Goal: Browse casually: Explore the website without a specific task or goal

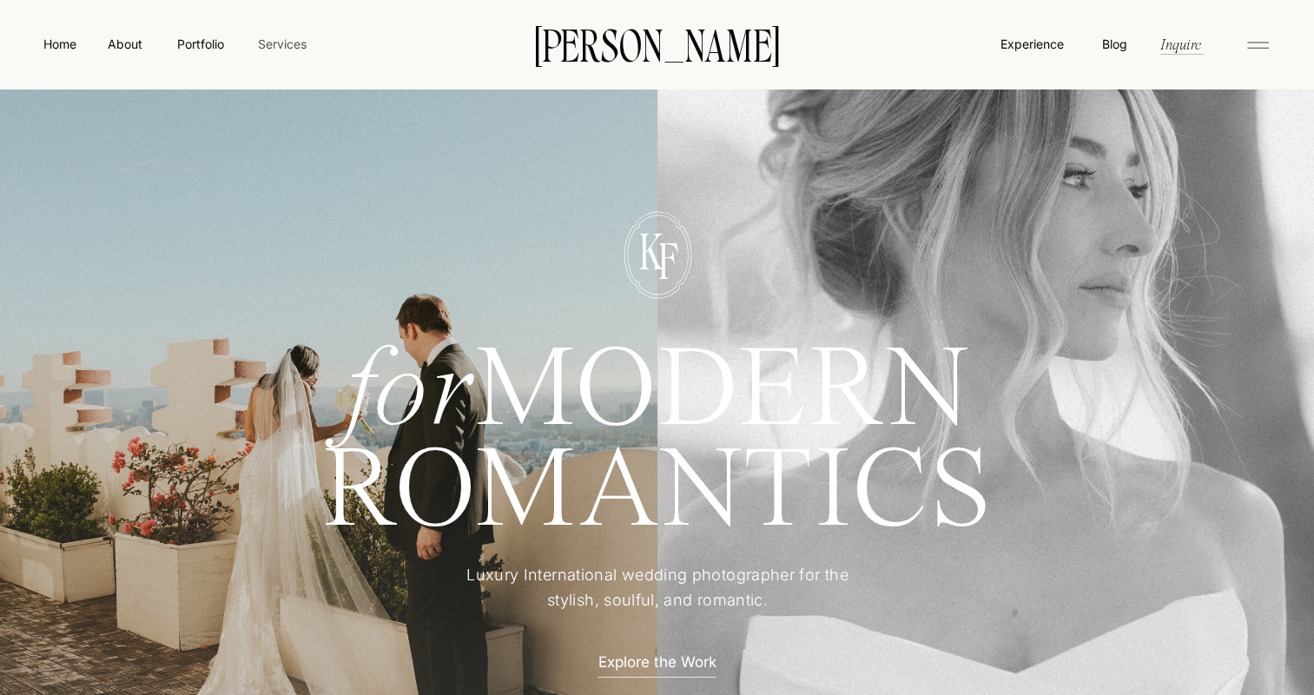
click at [281, 40] on nav "Services" at bounding box center [281, 44] width 51 height 18
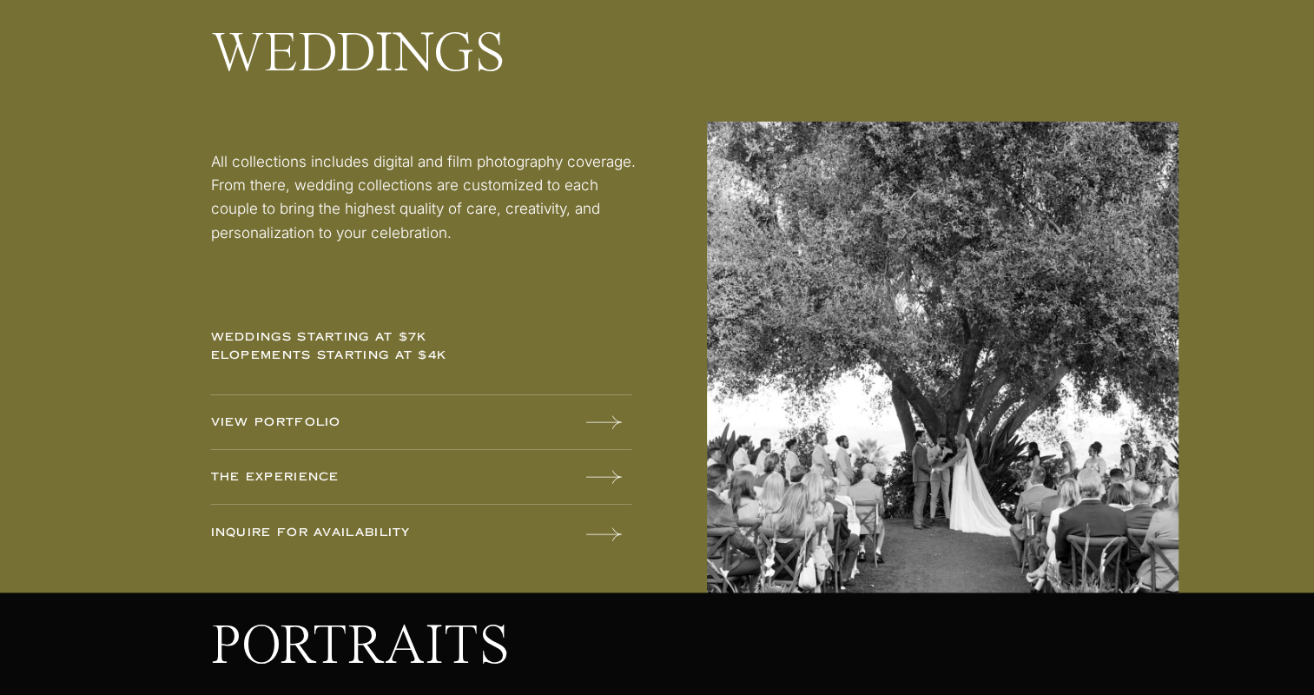
scroll to position [2259, 0]
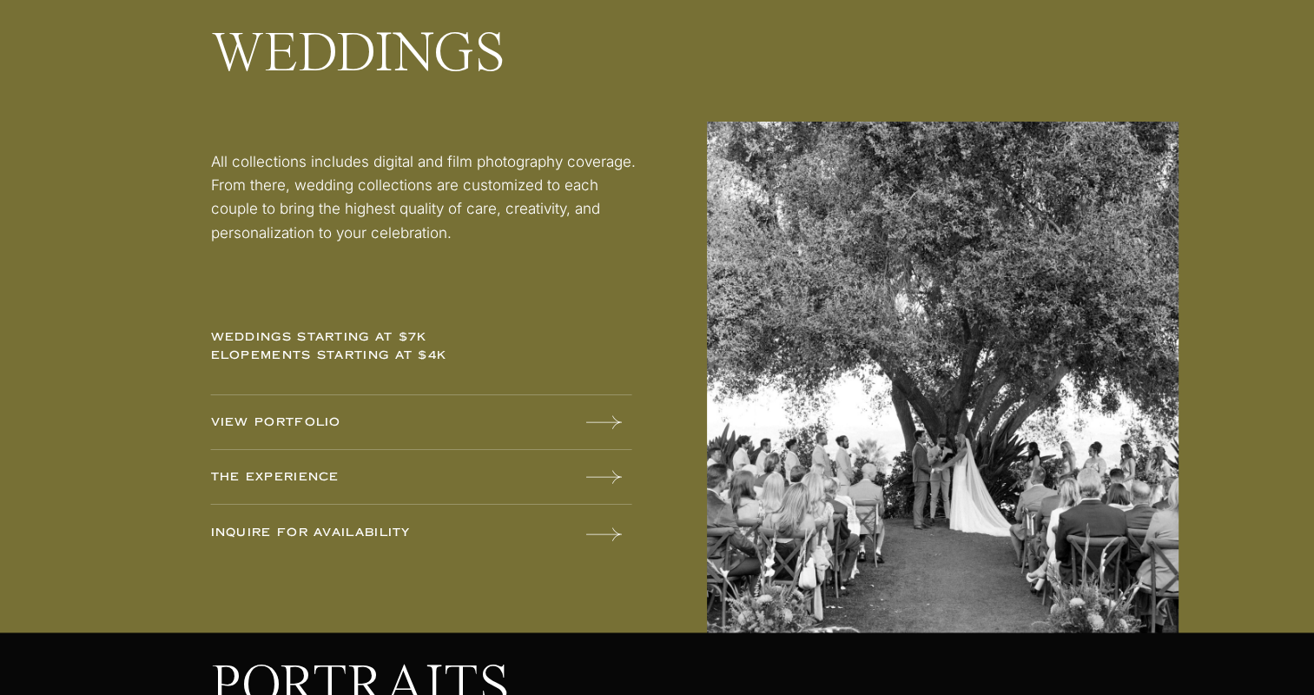
click at [575, 433] on div at bounding box center [657, 305] width 1314 height 656
click at [605, 420] on icon at bounding box center [604, 422] width 36 height 35
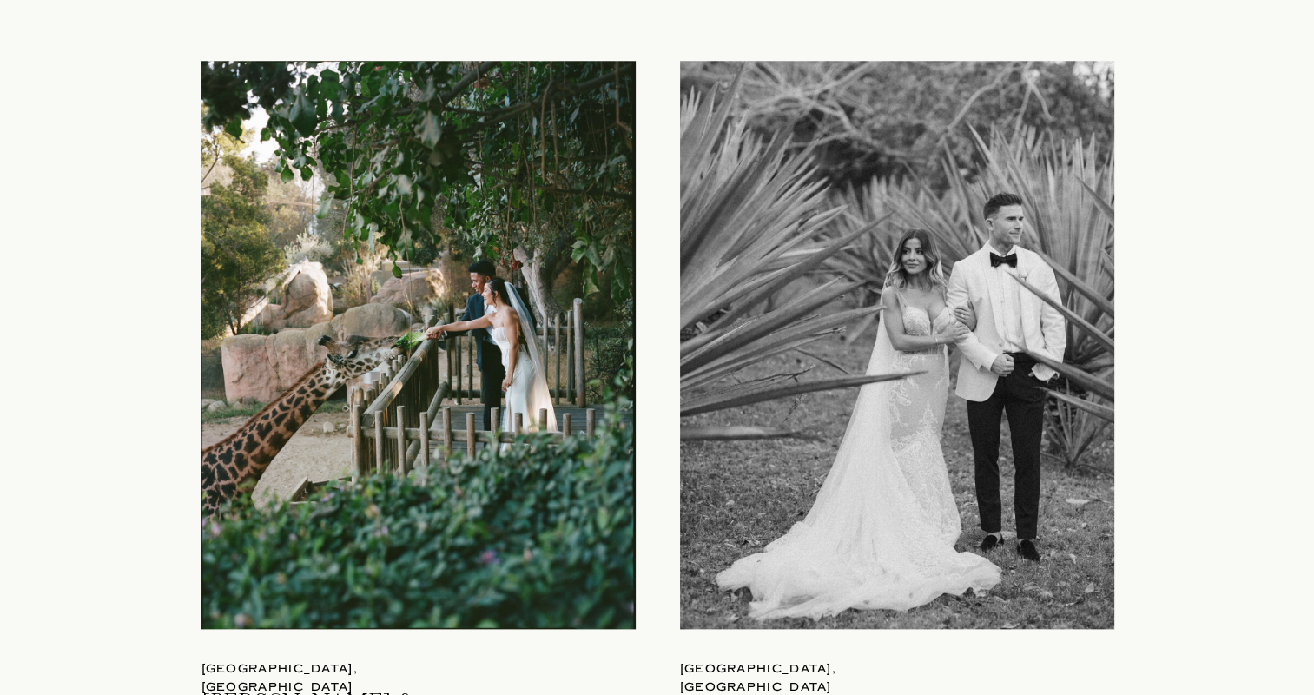
scroll to position [2172, 0]
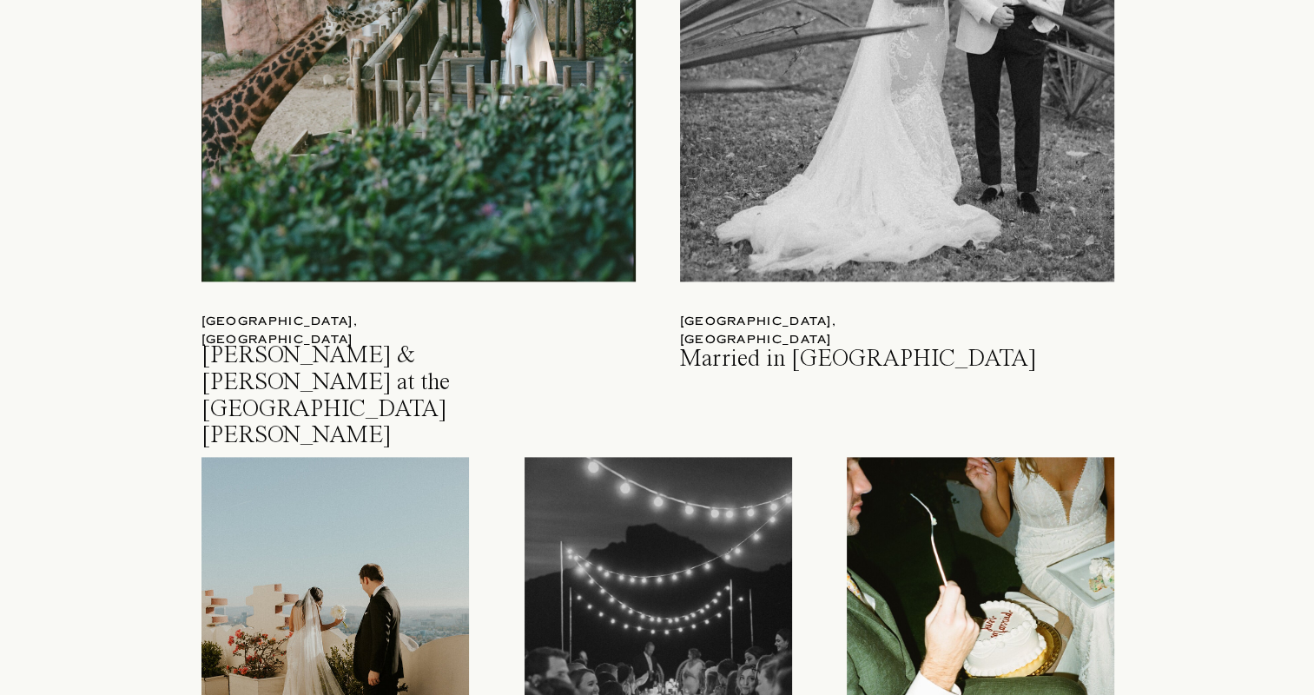
drag, startPoint x: 758, startPoint y: 257, endPoint x: 1200, endPoint y: 314, distance: 445.9
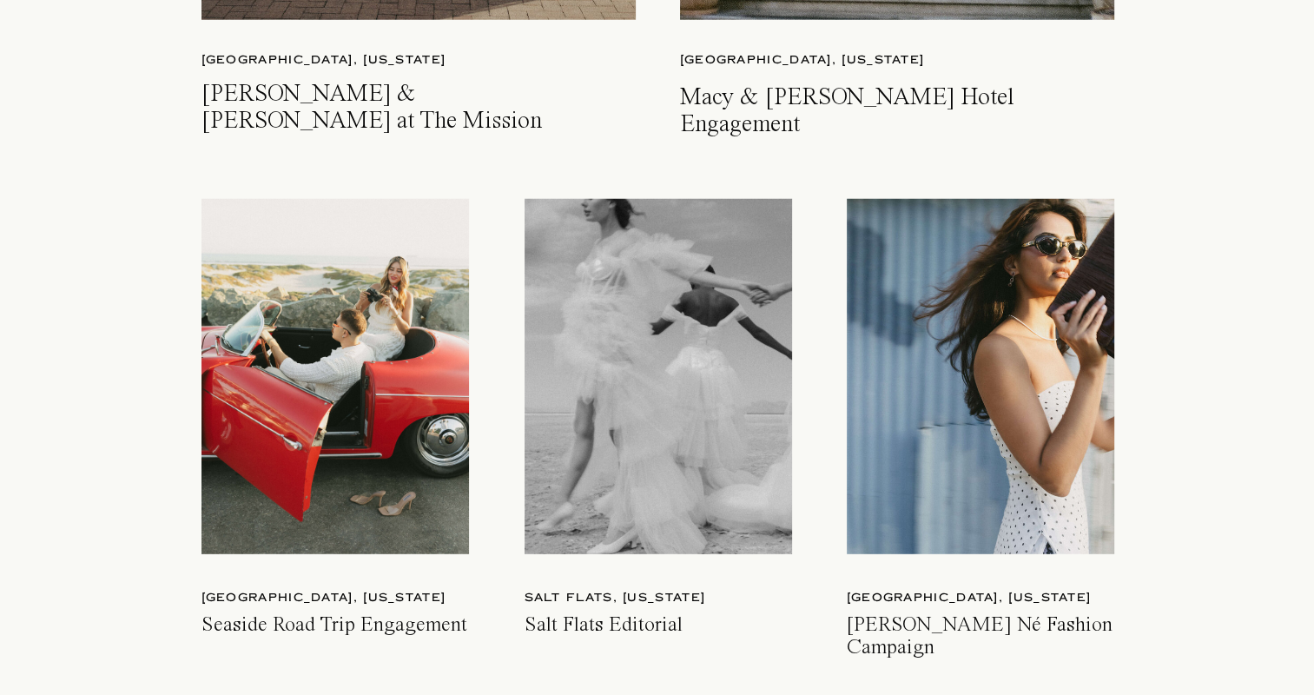
scroll to position [4778, 0]
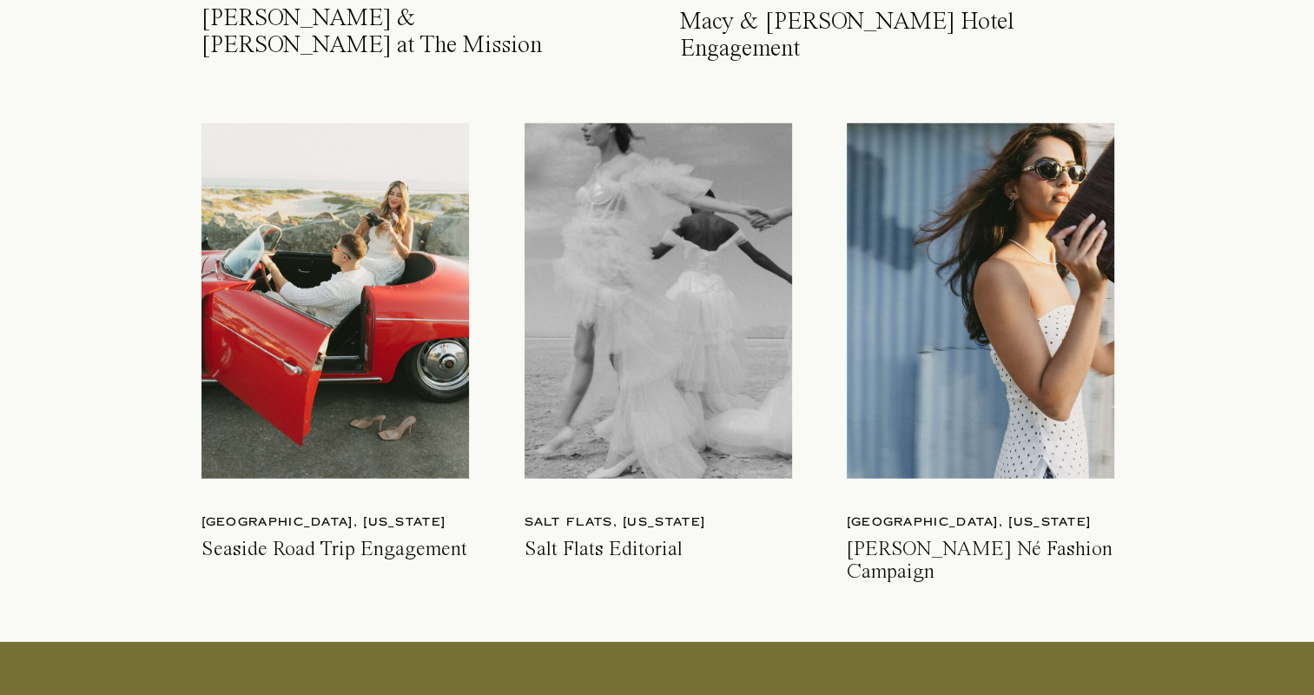
click at [1000, 233] on div at bounding box center [981, 300] width 268 height 355
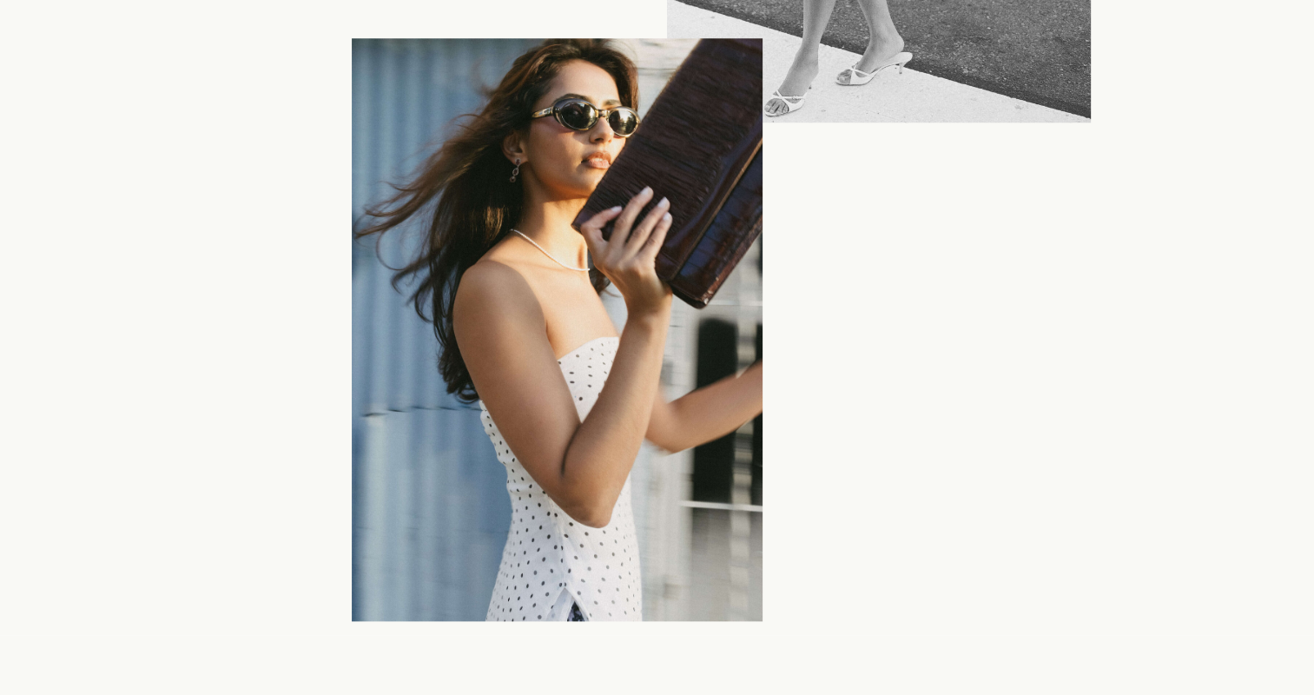
scroll to position [2172, 0]
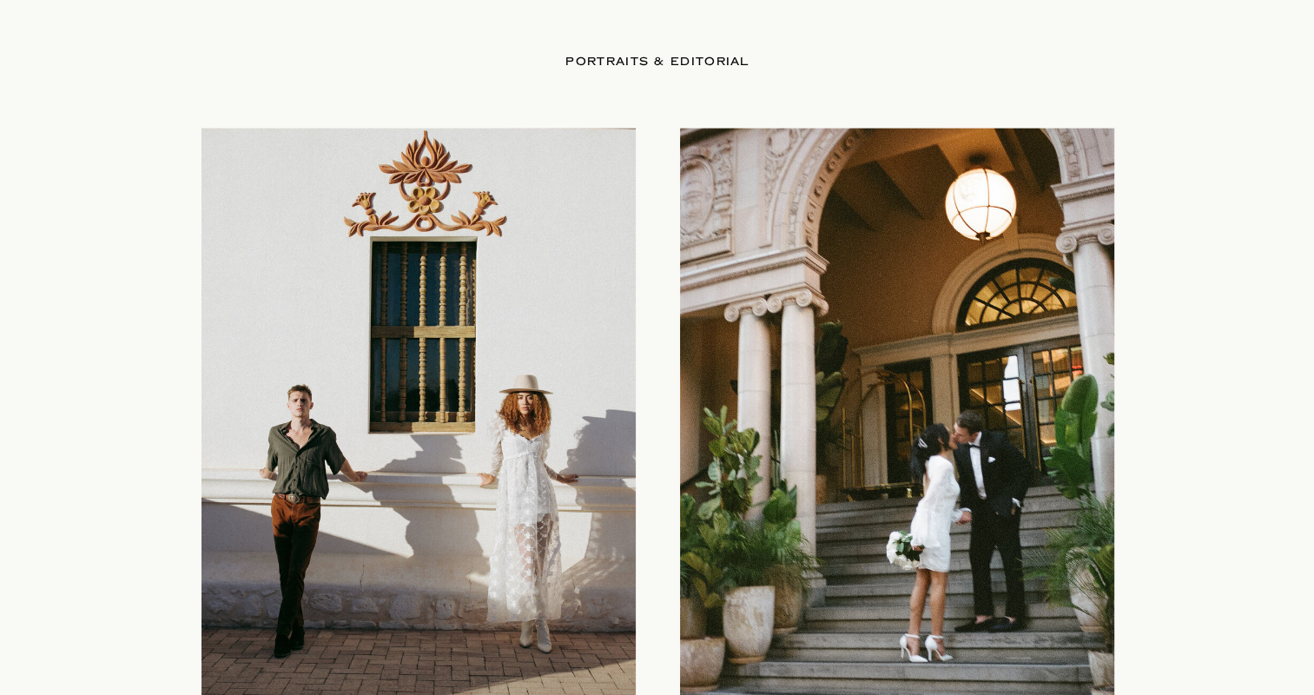
scroll to position [4170, 0]
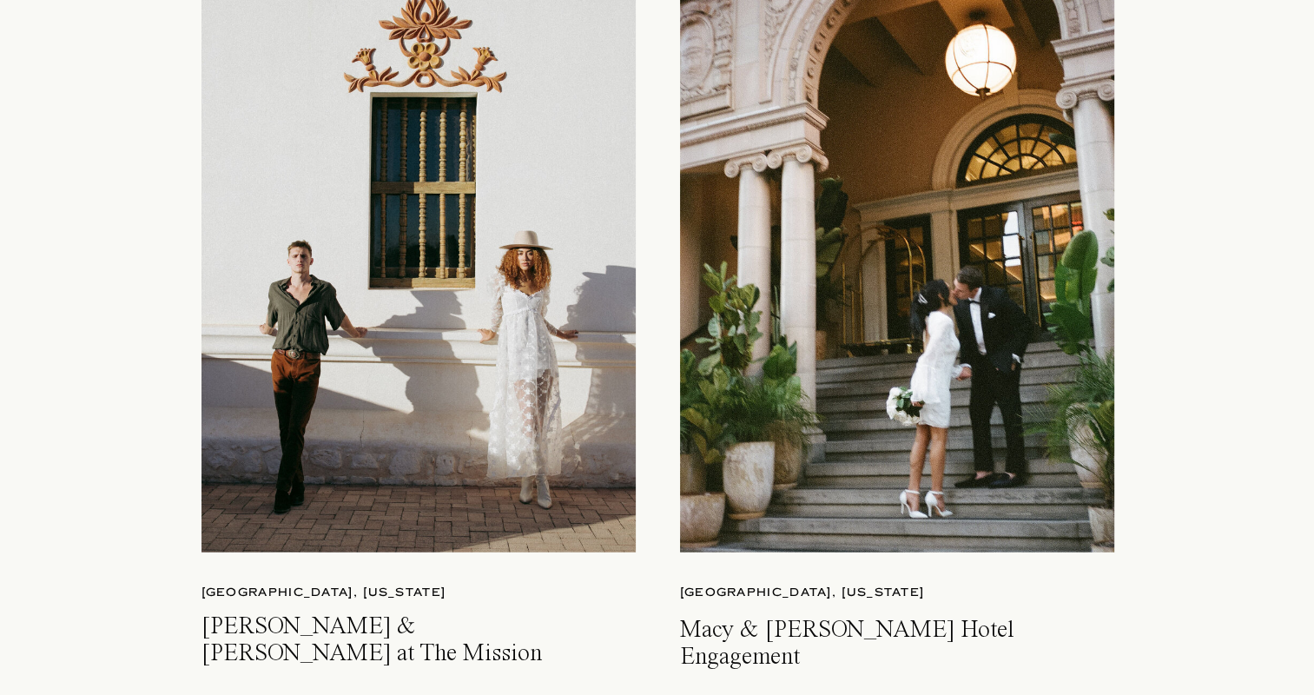
click at [869, 368] on div at bounding box center [897, 268] width 434 height 568
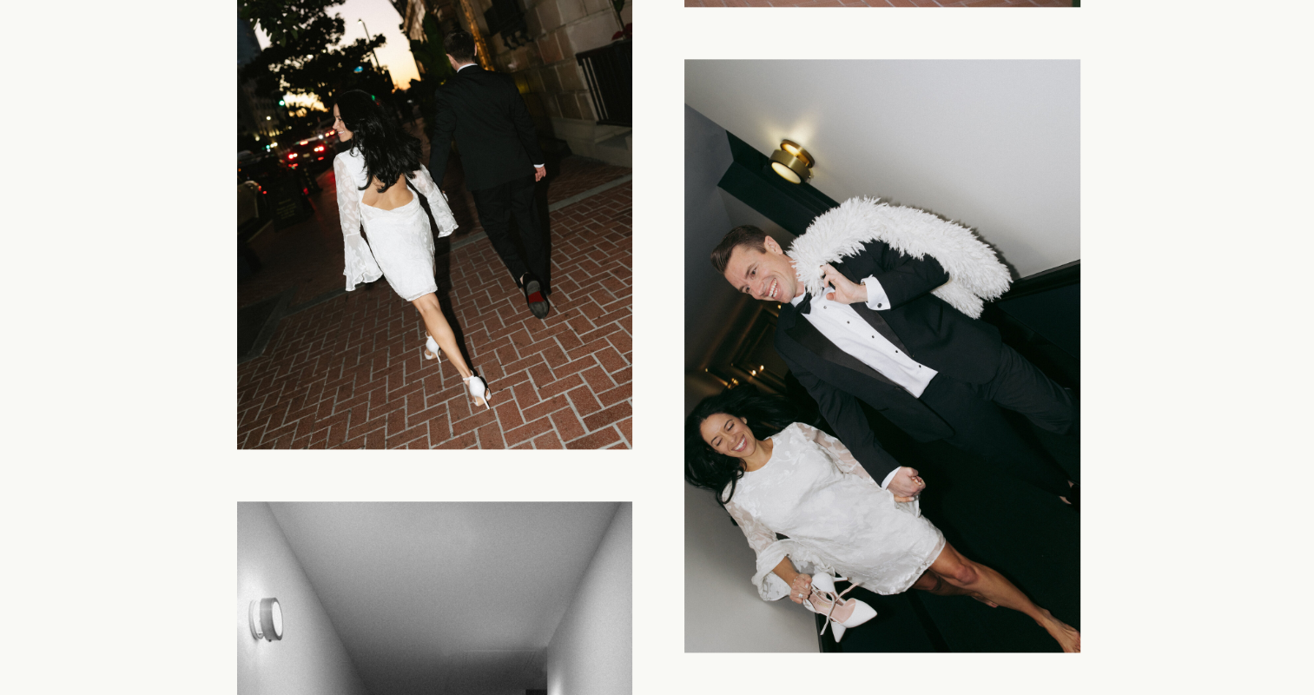
scroll to position [15376, 0]
